Goal: Task Accomplishment & Management: Manage account settings

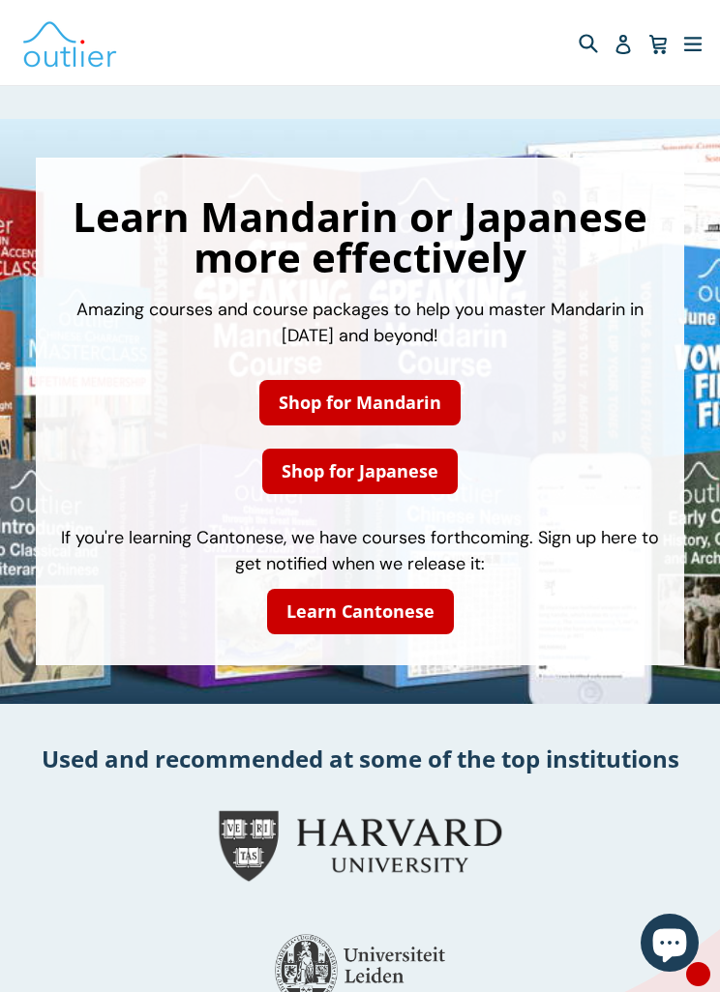
click at [685, 36] on icon "button" at bounding box center [692, 42] width 19 height 29
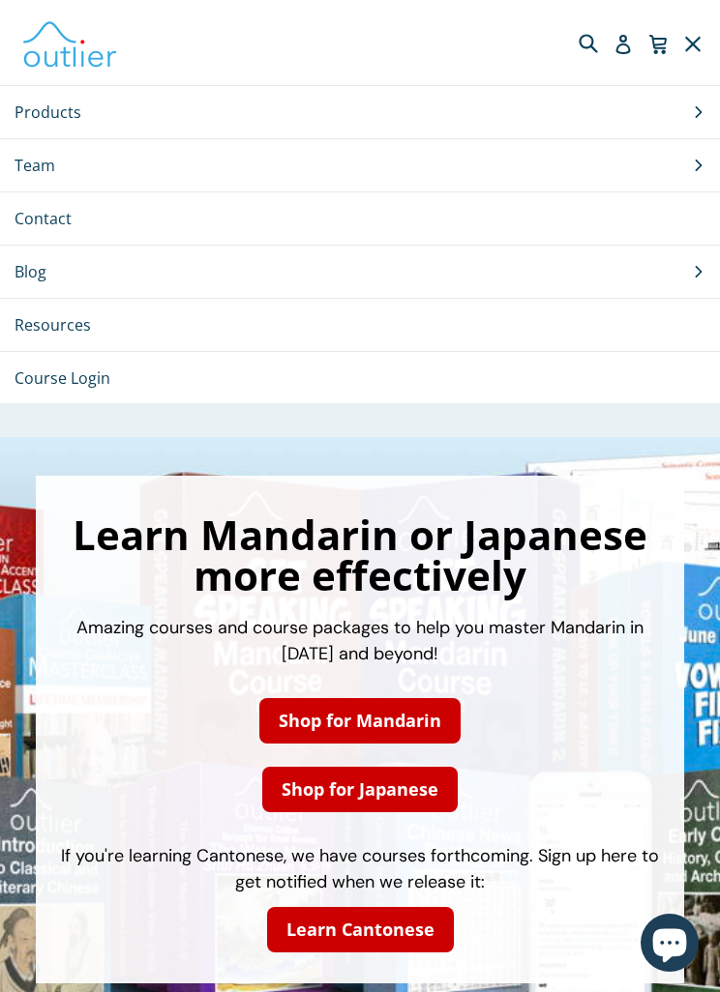
click at [619, 42] on icon at bounding box center [622, 44] width 19 height 19
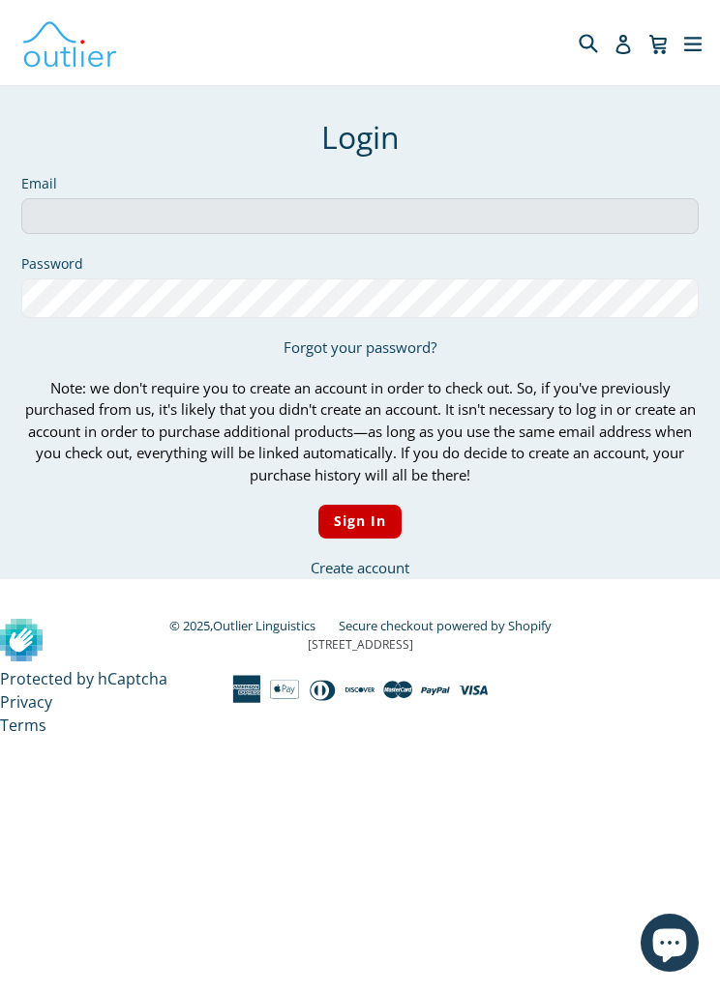
type input "[EMAIL_ADDRESS][PERSON_NAME][DOMAIN_NAME]"
click at [359, 521] on input "Sign In" at bounding box center [360, 522] width 84 height 34
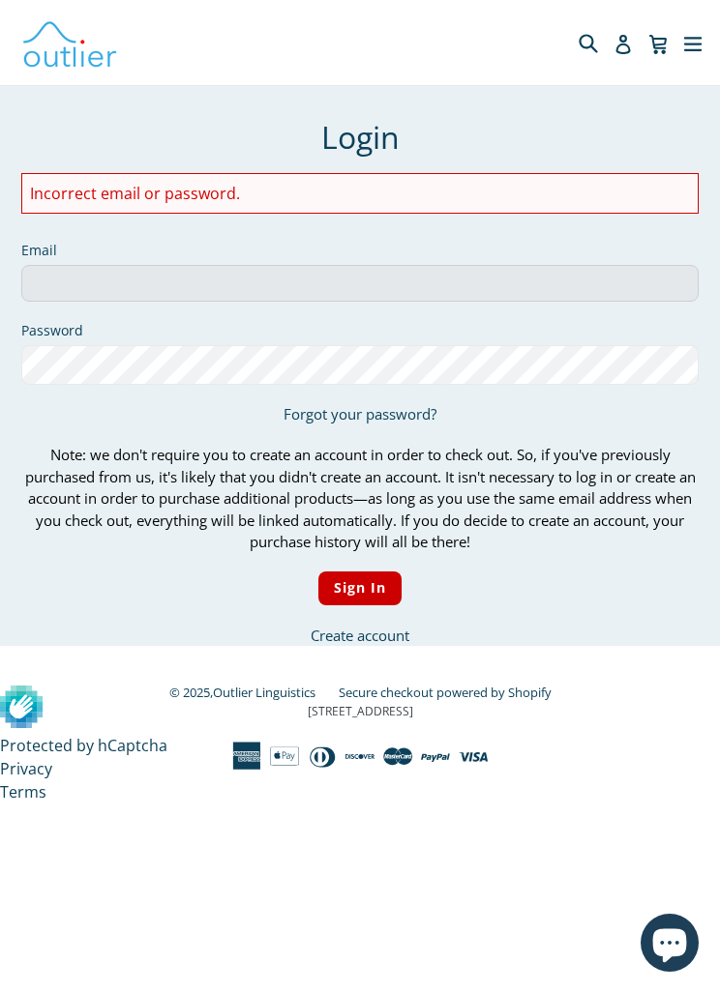
type input "[EMAIL_ADDRESS][PERSON_NAME][DOMAIN_NAME]"
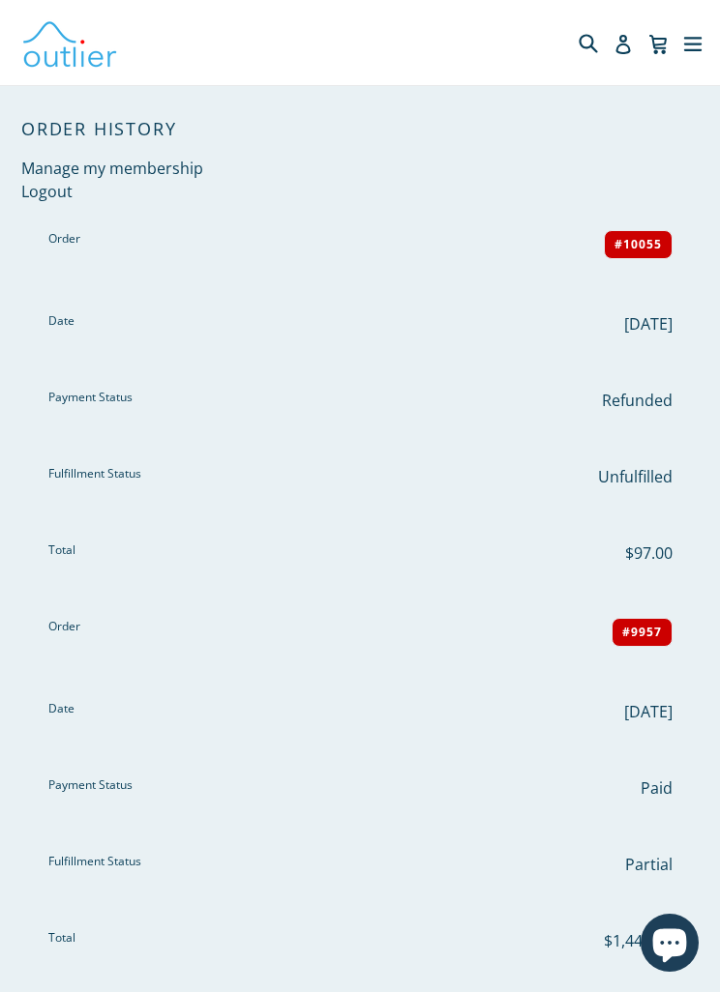
click at [686, 45] on icon "button" at bounding box center [692, 42] width 19 height 29
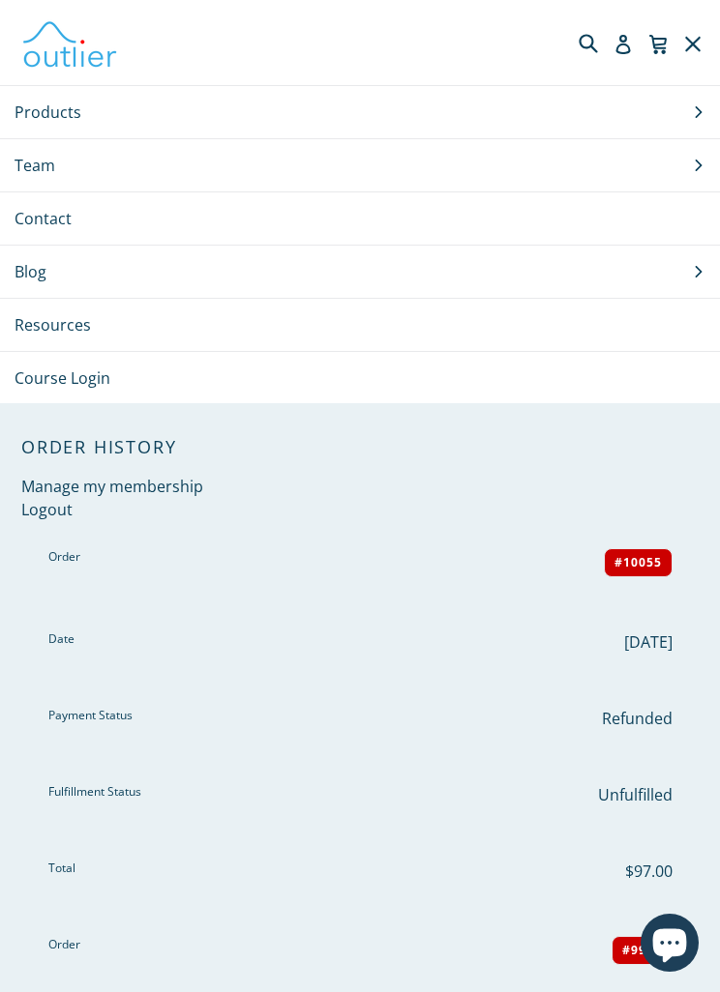
click at [32, 384] on link "Course Login" at bounding box center [360, 378] width 720 height 52
